Goal: Task Accomplishment & Management: Manage account settings

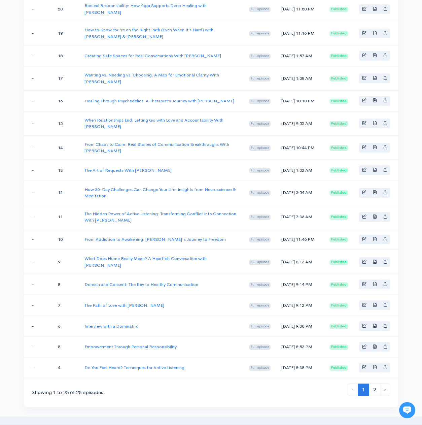
scroll to position [441, 0]
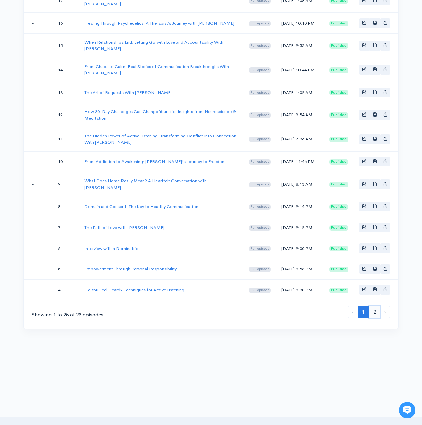
click at [379, 313] on link "2" at bounding box center [374, 312] width 11 height 12
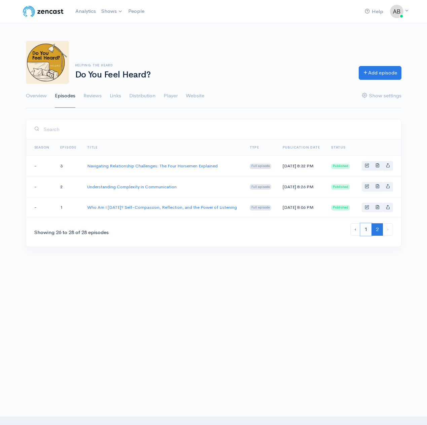
click at [361, 236] on link "1" at bounding box center [366, 229] width 11 height 12
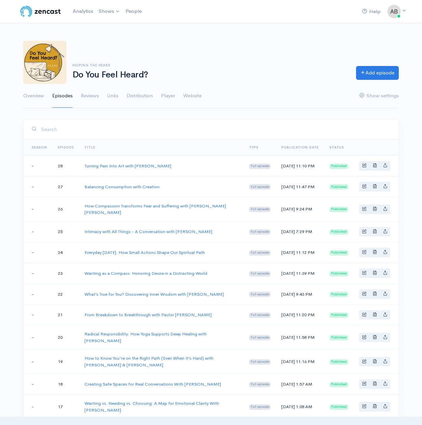
click at [152, 135] on input "search" at bounding box center [216, 129] width 350 height 14
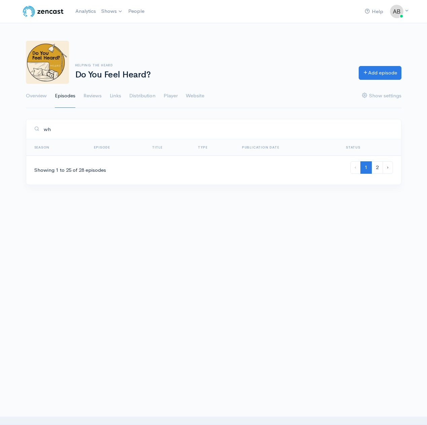
type input "w"
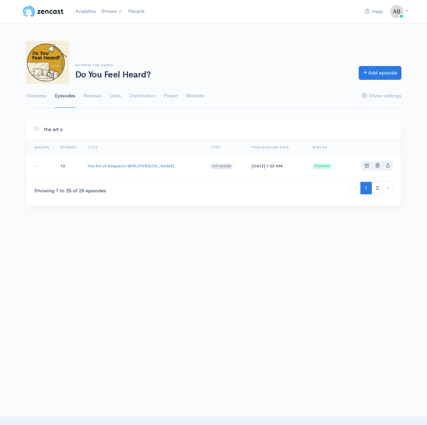
type input "the art o"
drag, startPoint x: 101, startPoint y: 126, endPoint x: 23, endPoint y: 127, distance: 78.8
click at [22, 127] on div "the art o Season Episode Title Type Publication date Status - 13 The Art of Req…" at bounding box center [214, 166] width 384 height 95
drag, startPoint x: 97, startPoint y: 129, endPoint x: 10, endPoint y: 124, distance: 86.4
click at [10, 124] on div "Help Notifications View all Your profile Team settings Default team Current Log…" at bounding box center [213, 117] width 427 height 234
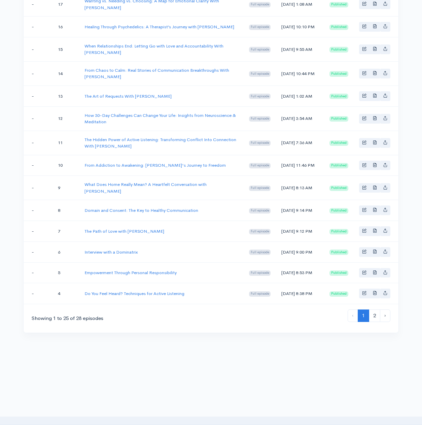
scroll to position [441, 0]
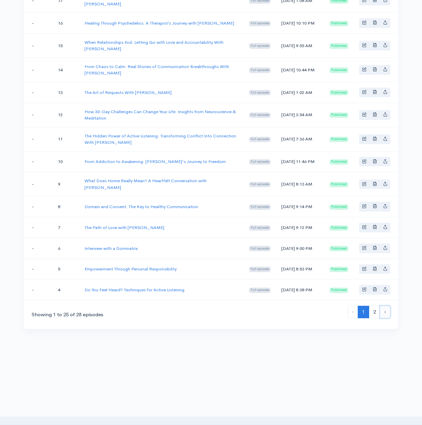
click at [386, 316] on link "›" at bounding box center [385, 312] width 10 height 12
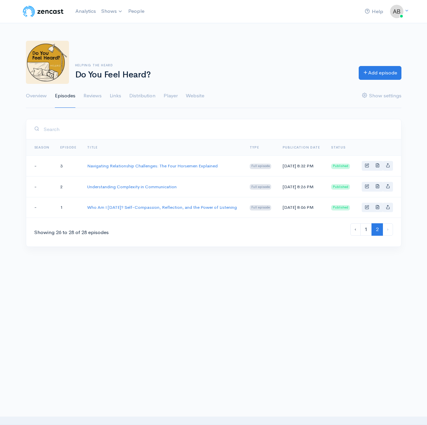
click at [74, 130] on input "search" at bounding box center [218, 129] width 350 height 14
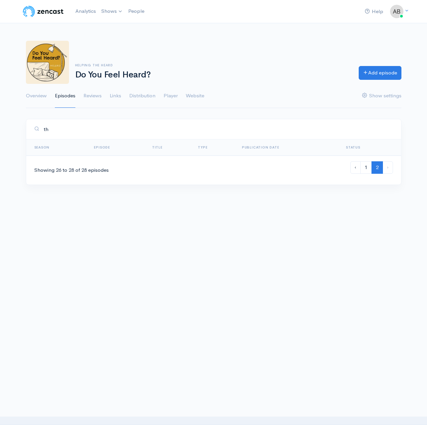
type input "t"
type input "f"
type input "m"
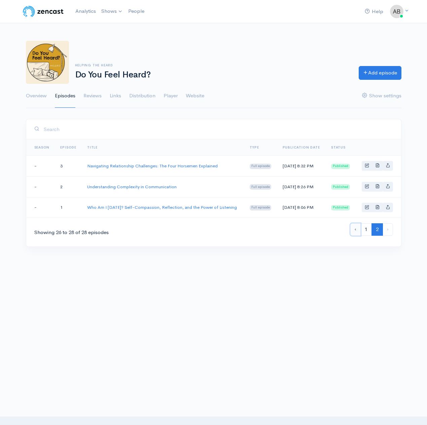
click at [352, 236] on link "‹" at bounding box center [356, 229] width 10 height 12
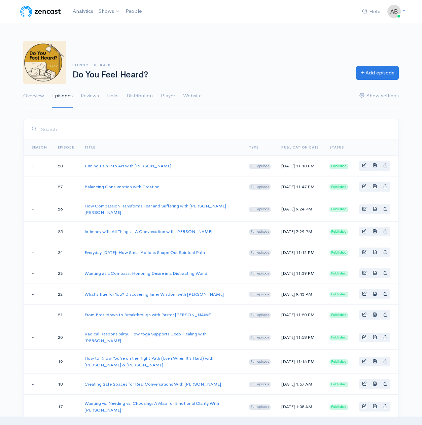
click at [132, 128] on input "search" at bounding box center [216, 129] width 350 height 14
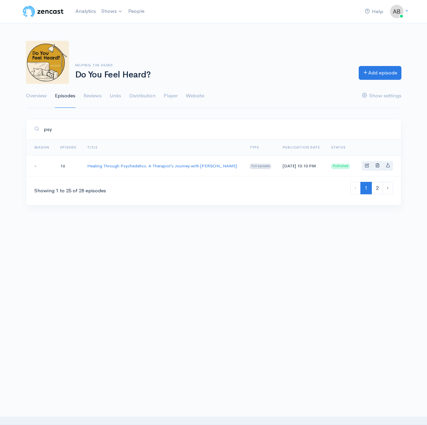
drag, startPoint x: 175, startPoint y: 130, endPoint x: -3, endPoint y: 123, distance: 178.0
click at [0, 123] on html "Help Notifications View all Your profile Team settings Default team Current Log…" at bounding box center [213, 212] width 427 height 425
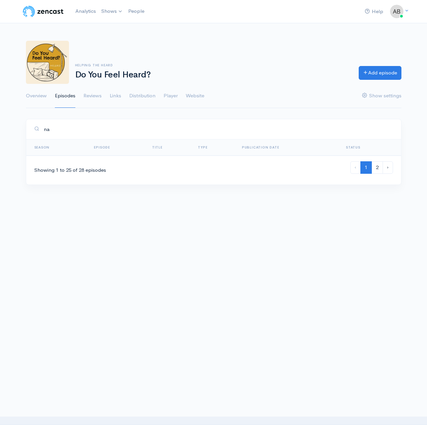
type input "n"
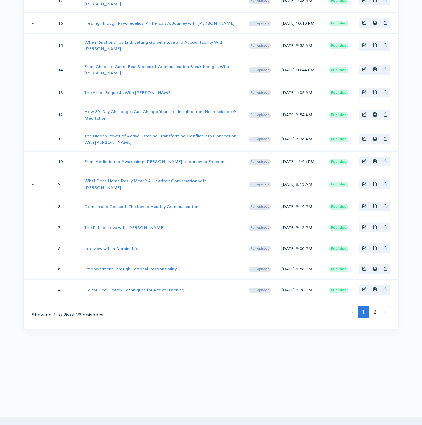
scroll to position [441, 0]
click at [388, 313] on link "›" at bounding box center [385, 312] width 10 height 12
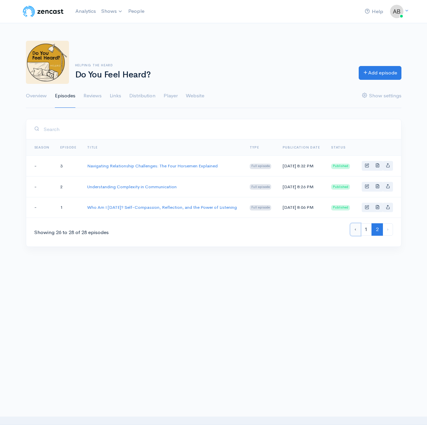
click at [355, 236] on link "‹" at bounding box center [356, 229] width 10 height 12
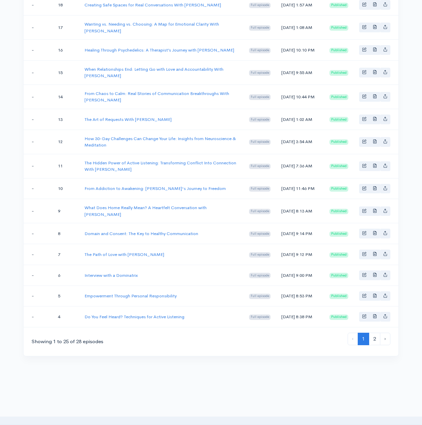
scroll to position [441, 0]
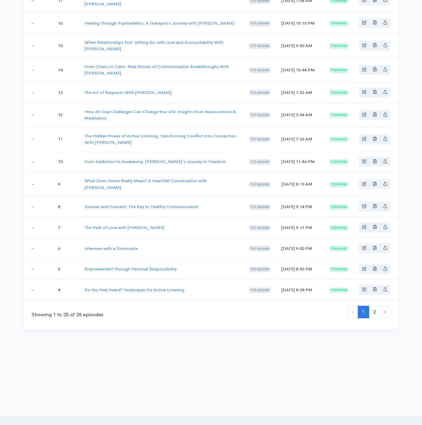
click at [188, 290] on td "Do You Feel Heard? Techniques for Active Listening" at bounding box center [161, 290] width 164 height 21
click at [367, 293] on link "Basic example" at bounding box center [364, 290] width 10 height 10
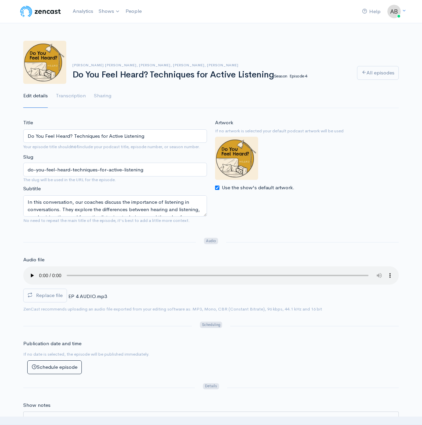
drag, startPoint x: 158, startPoint y: 138, endPoint x: 21, endPoint y: 137, distance: 137.1
click at [21, 137] on div "Title Do You Feel Heard? Techniques for Active Listening Your episode title sho…" at bounding box center [115, 173] width 192 height 108
click at [382, 71] on link "All episodes" at bounding box center [378, 73] width 42 height 14
